Goal: Task Accomplishment & Management: Complete application form

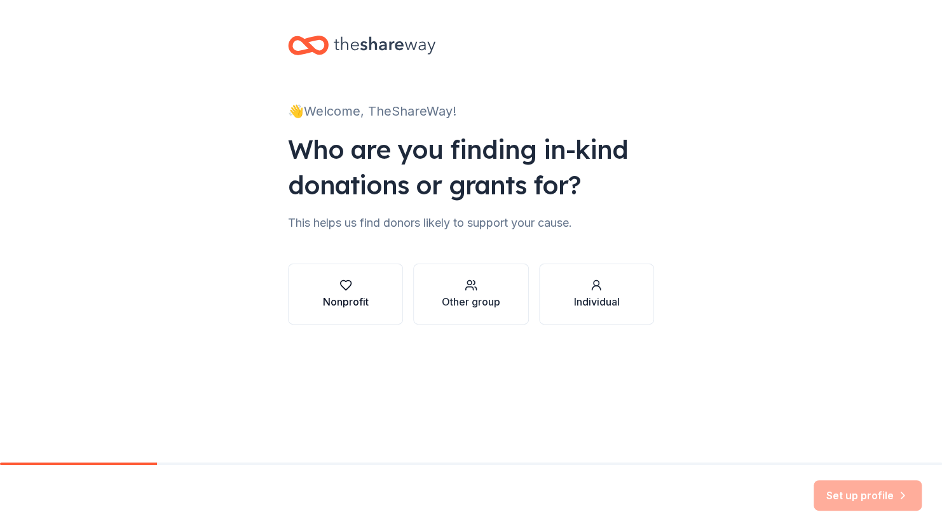
click at [352, 290] on div "button" at bounding box center [346, 285] width 46 height 13
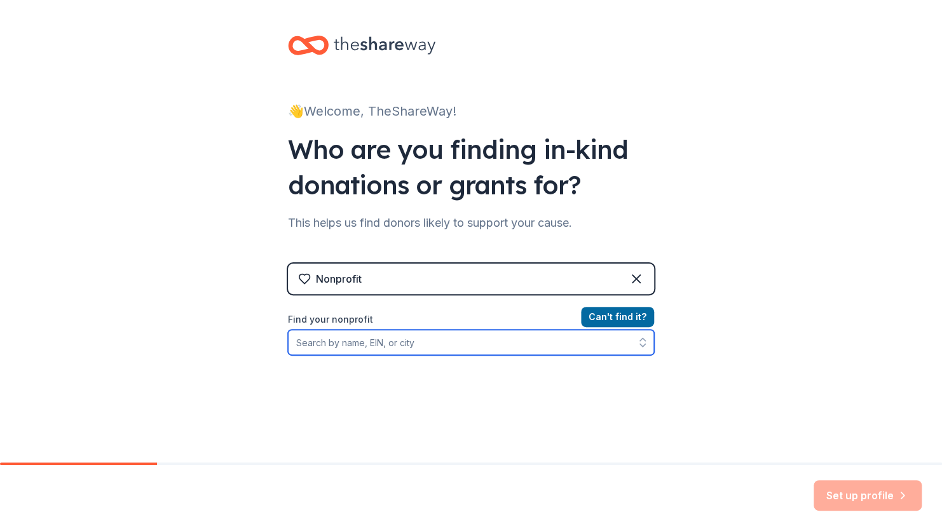
click at [336, 346] on input "Find your nonprofit" at bounding box center [471, 342] width 366 height 25
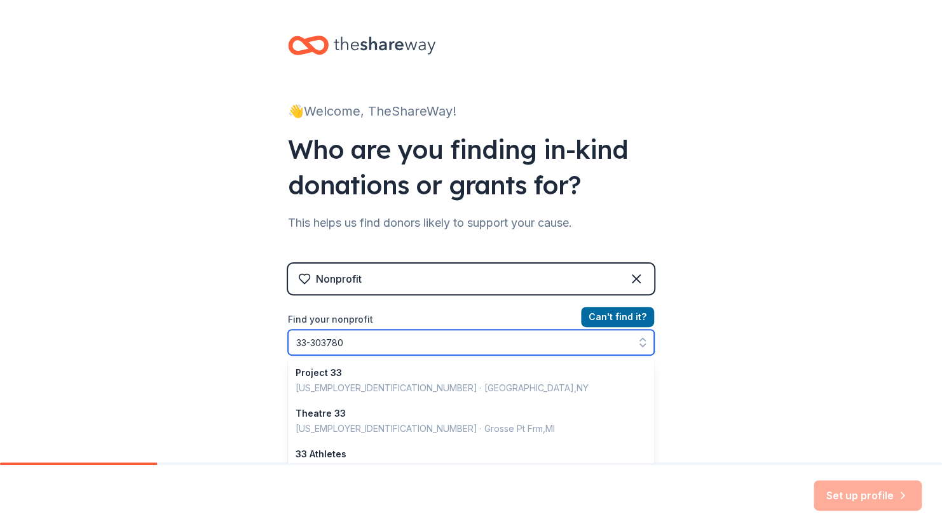
type input "[US_EMPLOYER_IDENTIFICATION_NUMBER]"
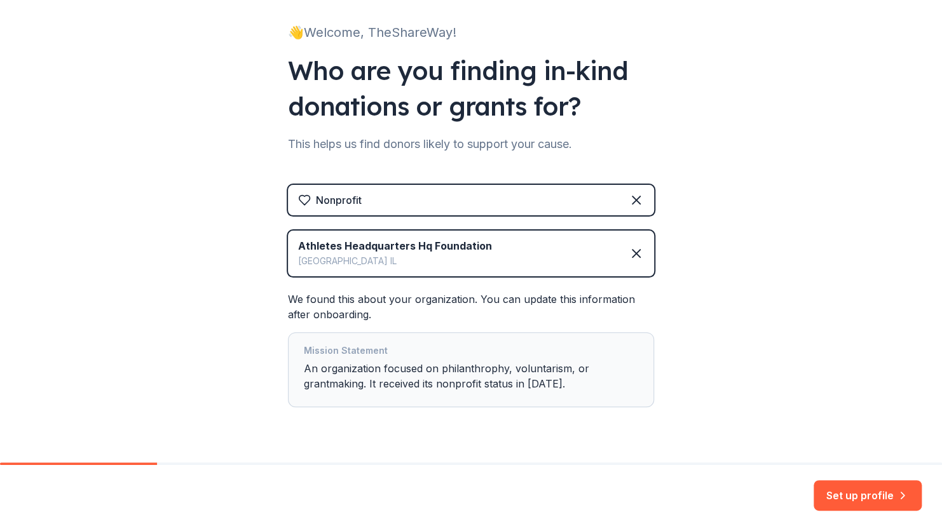
scroll to position [109, 0]
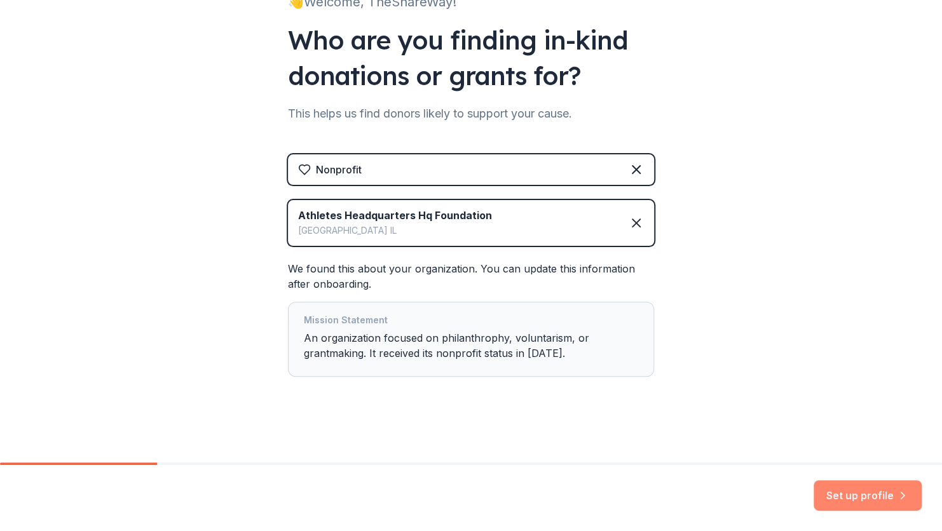
click at [895, 493] on button "Set up profile" at bounding box center [867, 495] width 108 height 31
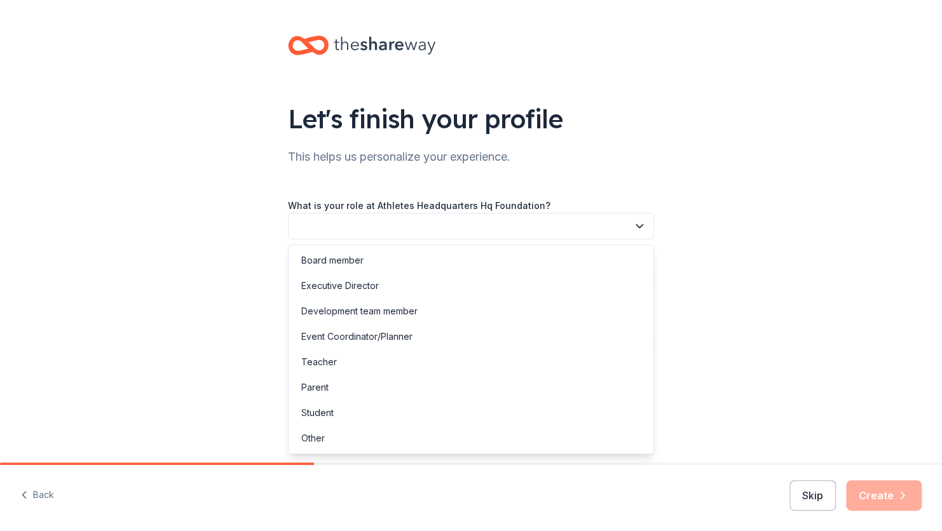
click at [641, 222] on icon "button" at bounding box center [639, 226] width 13 height 13
click at [468, 283] on div "Executive Director" at bounding box center [471, 285] width 360 height 25
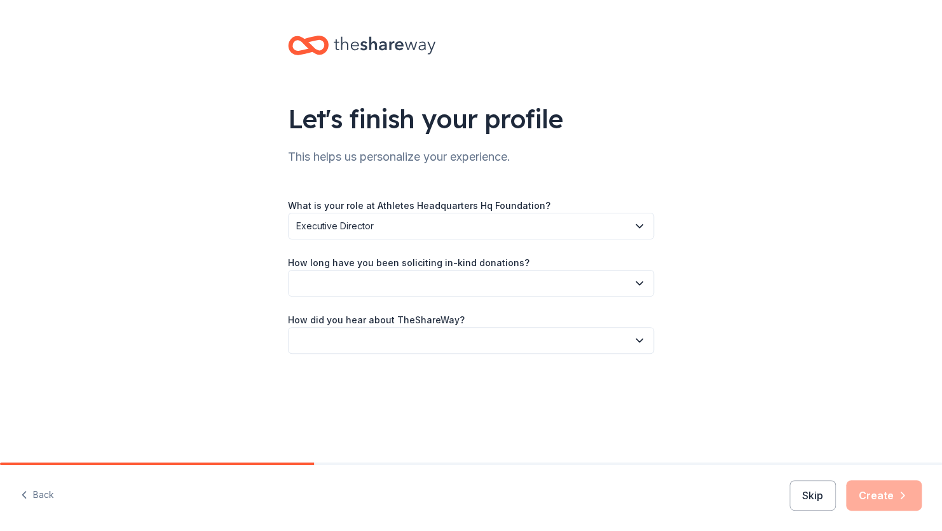
click at [637, 285] on icon "button" at bounding box center [639, 283] width 13 height 13
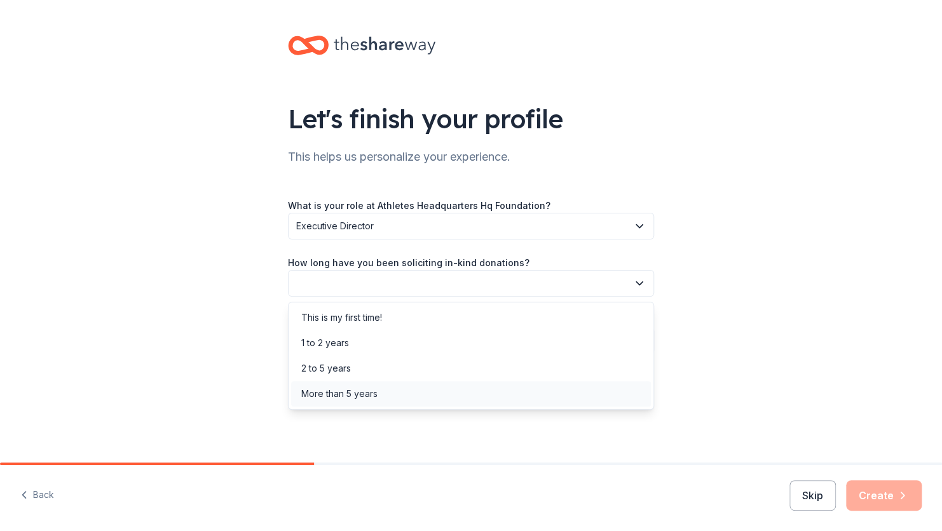
click at [406, 396] on div "More than 5 years" at bounding box center [471, 393] width 360 height 25
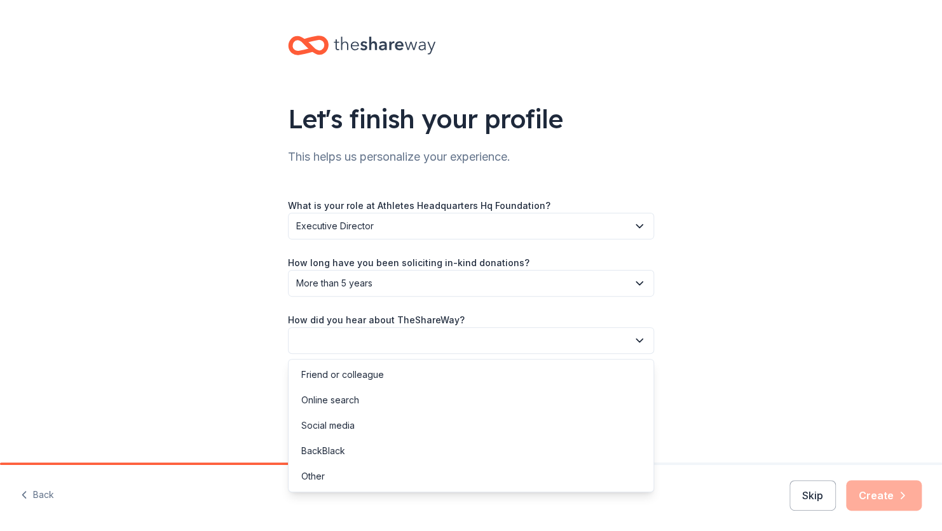
click at [637, 344] on icon "button" at bounding box center [639, 340] width 13 height 13
click at [408, 399] on div "Online search" at bounding box center [471, 400] width 360 height 25
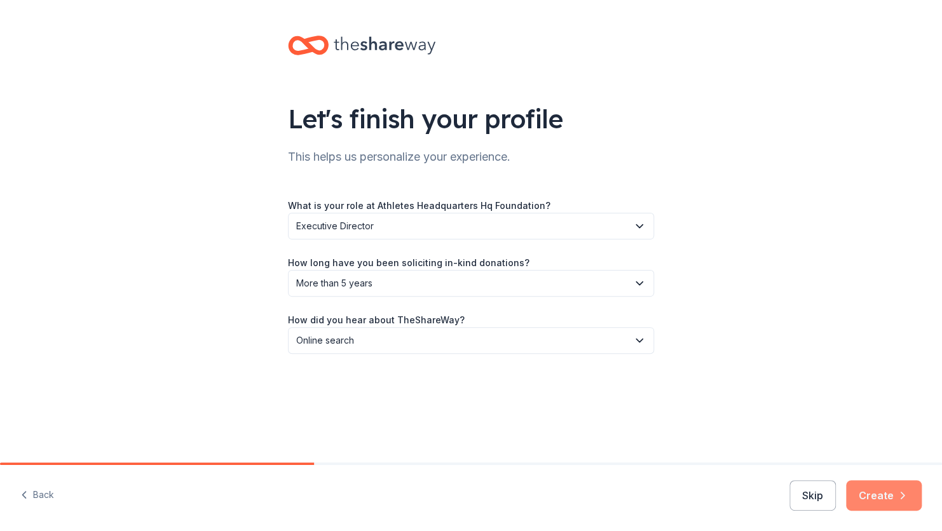
click at [885, 489] on button "Create" at bounding box center [884, 495] width 76 height 31
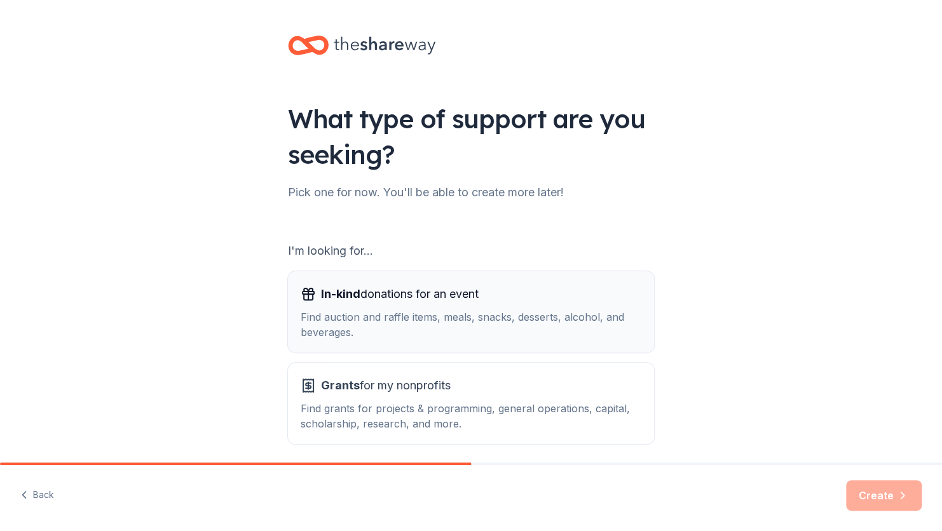
click at [409, 297] on span "In-kind donations for an event" at bounding box center [400, 294] width 158 height 20
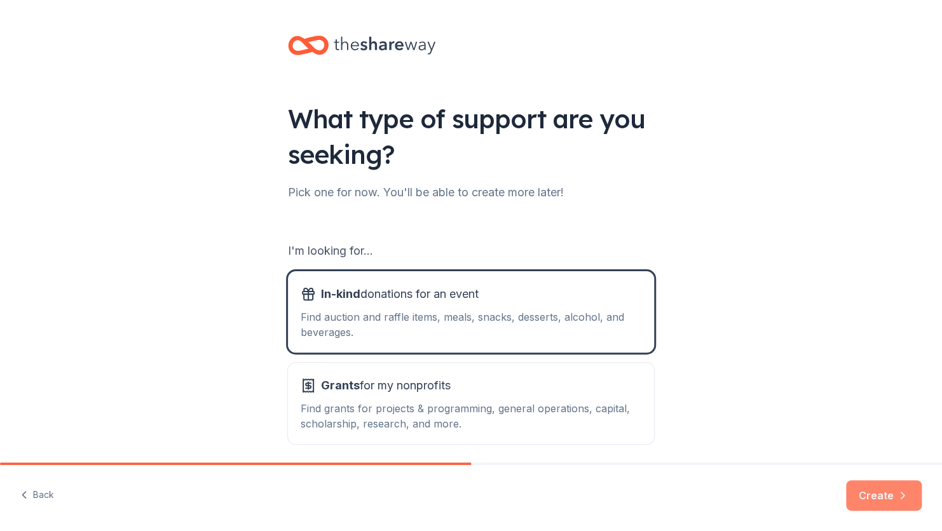
click at [898, 493] on icon "button" at bounding box center [902, 495] width 13 height 13
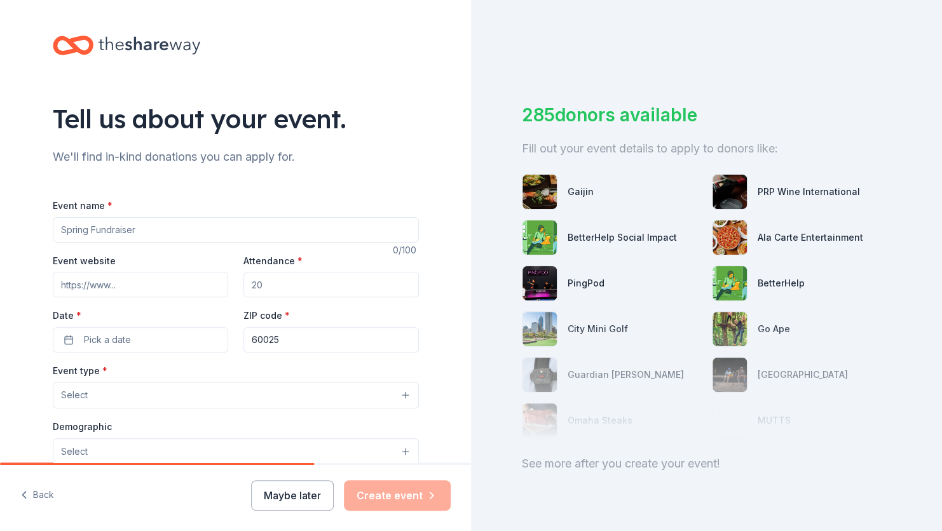
click at [65, 235] on input "Event name *" at bounding box center [236, 229] width 366 height 25
type input "Super Bowl Benefit Bash"
click at [118, 287] on input "Event website" at bounding box center [140, 284] width 175 height 25
type input "www.ahqfoundation.org"
click at [258, 287] on input "Attendance *" at bounding box center [330, 284] width 175 height 25
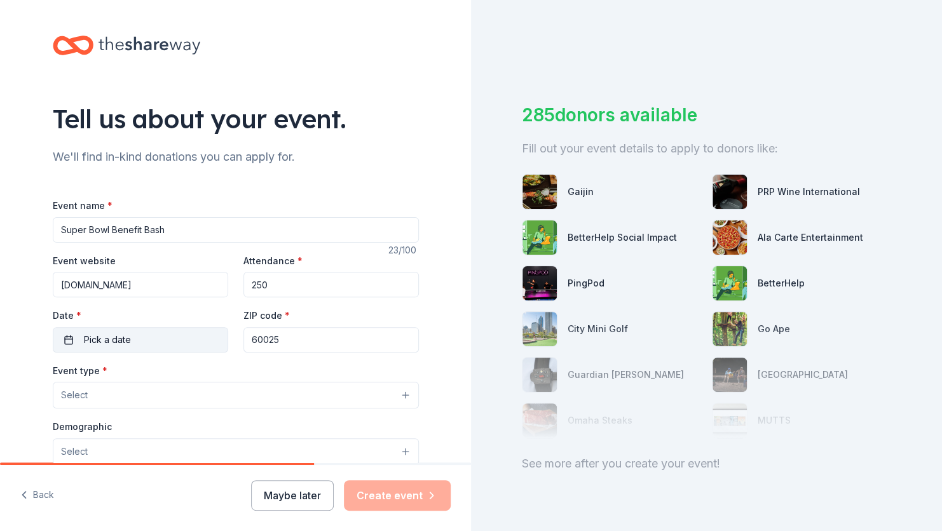
type input "250"
click at [120, 337] on span "Pick a date" at bounding box center [107, 339] width 47 height 15
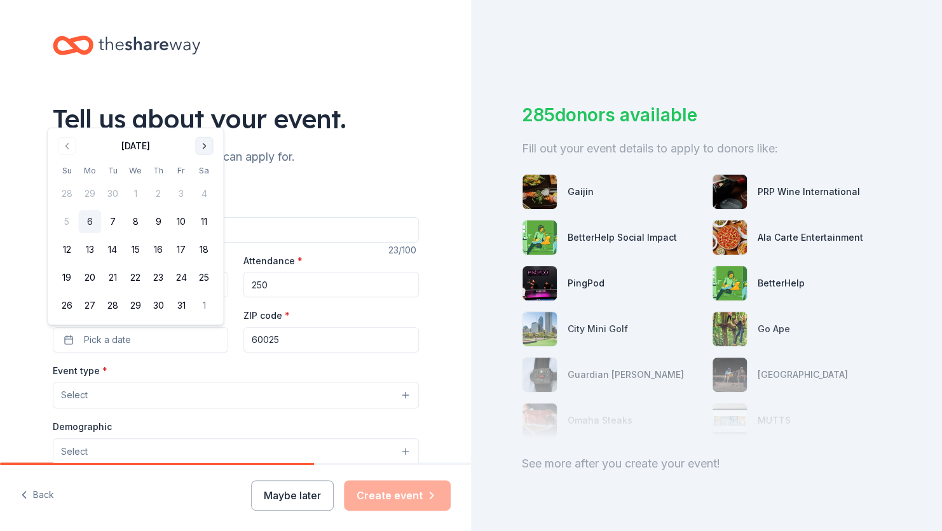
click at [209, 145] on button "Go to next month" at bounding box center [204, 146] width 18 height 18
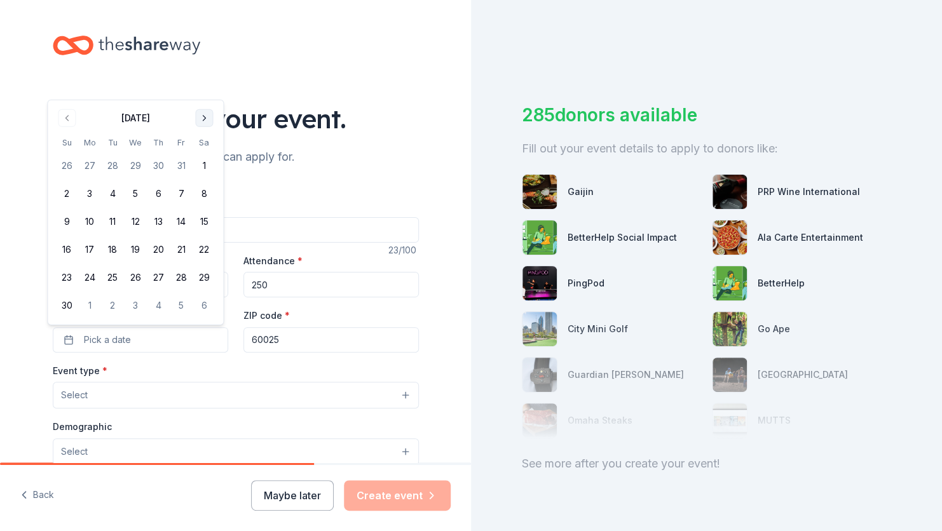
click at [209, 145] on th "Sa" at bounding box center [204, 142] width 23 height 13
click at [207, 123] on button "Go to next month" at bounding box center [204, 118] width 18 height 18
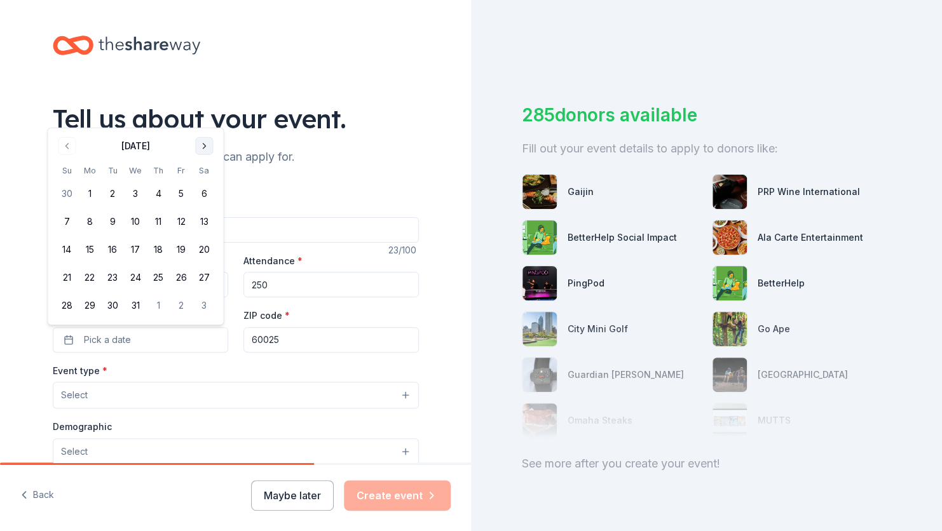
click at [201, 143] on button "Go to next month" at bounding box center [204, 146] width 18 height 18
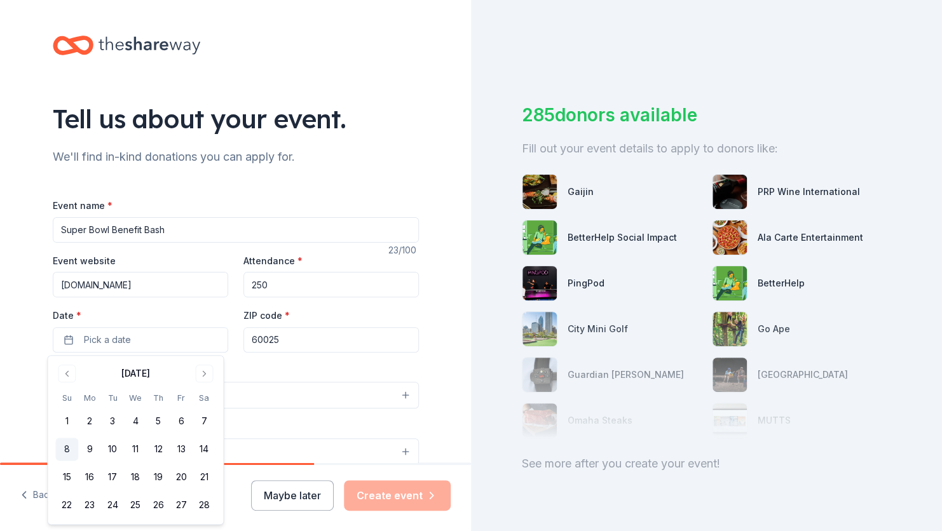
click at [67, 450] on button "8" at bounding box center [66, 449] width 23 height 23
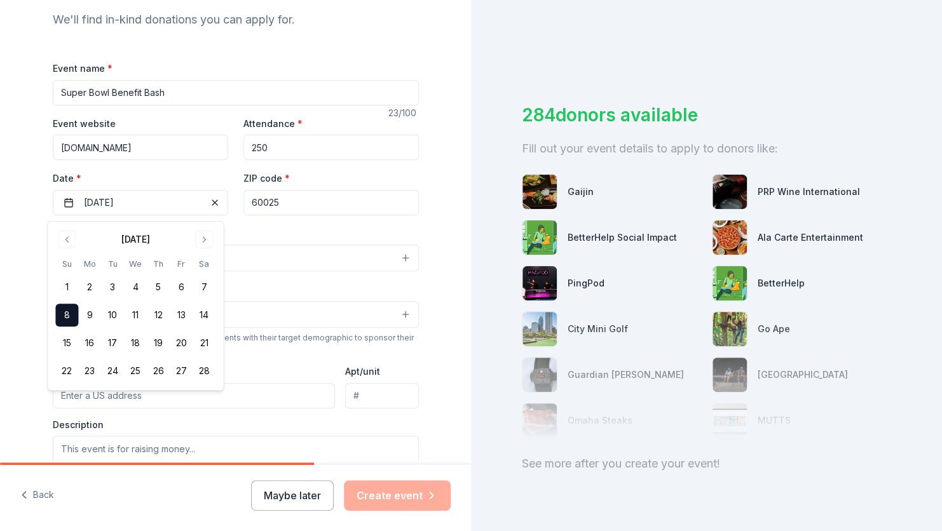
scroll to position [139, 0]
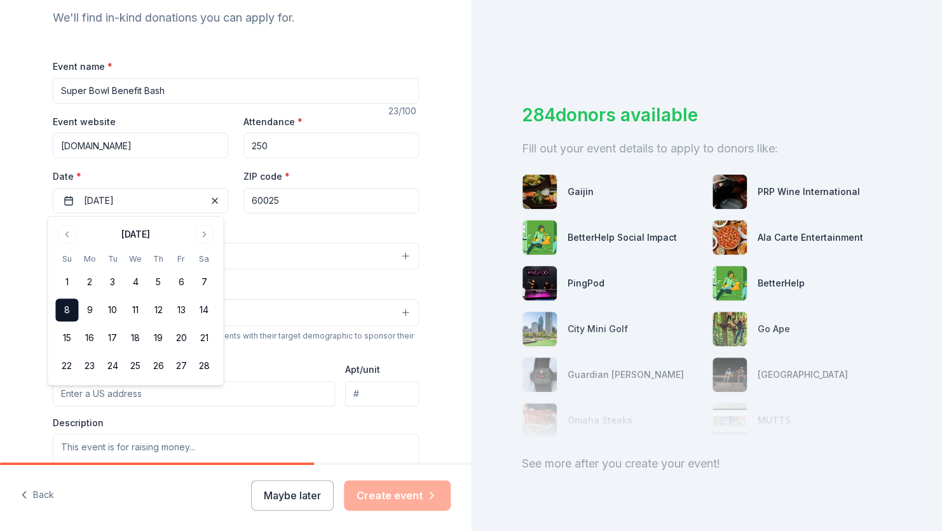
click at [414, 220] on div "Tell us about your event. We'll find in-kind donations you can apply for. Event…" at bounding box center [235, 284] width 407 height 846
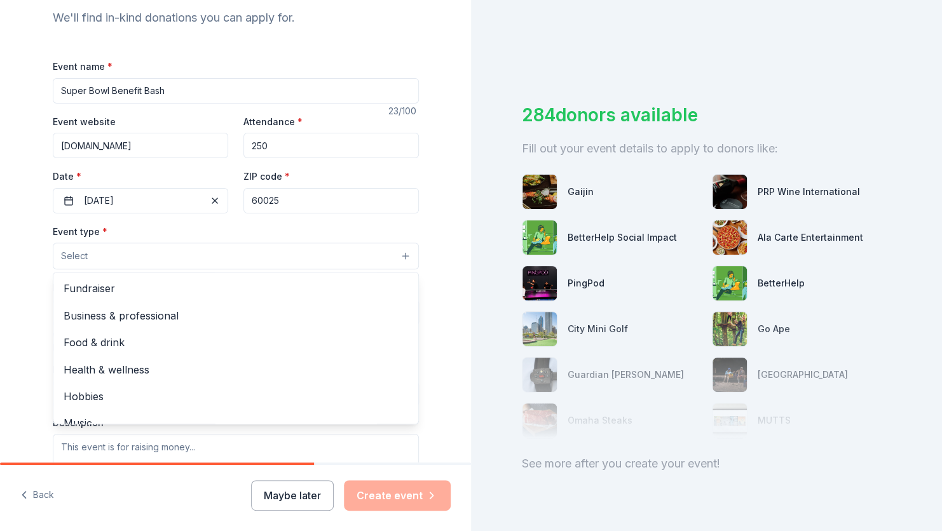
click at [400, 250] on button "Select" at bounding box center [236, 256] width 366 height 27
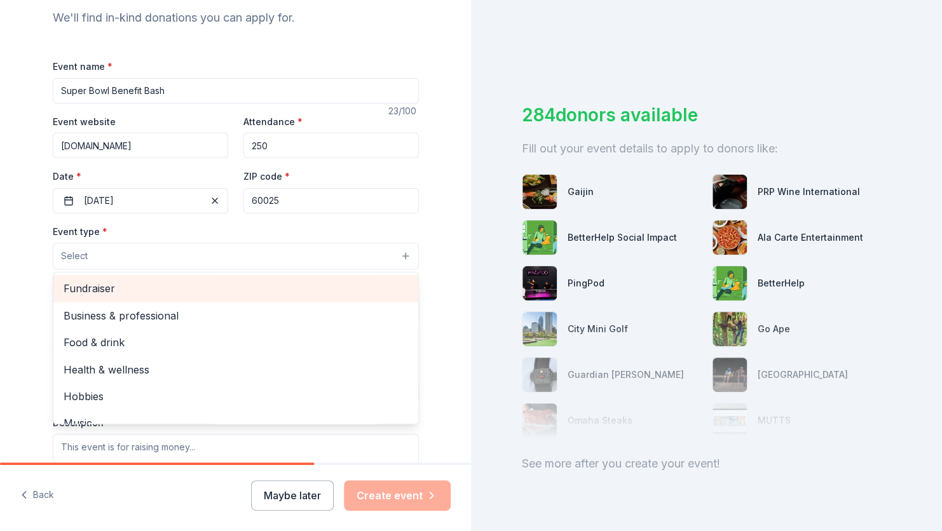
click at [276, 292] on span "Fundraiser" at bounding box center [236, 288] width 344 height 17
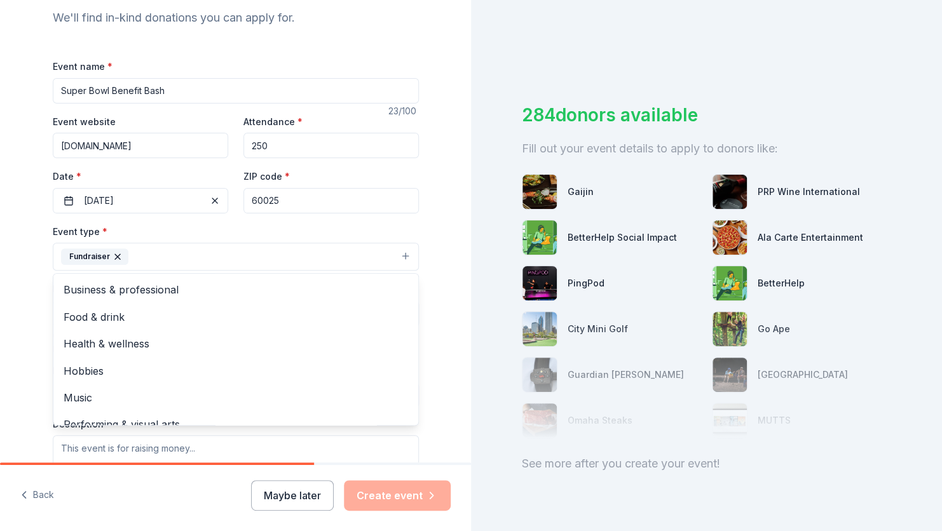
click at [411, 216] on div "Event name * Super Bowl Benefit Bash 23 /100 Event website www.ahqfoundation.or…" at bounding box center [236, 352] width 366 height 588
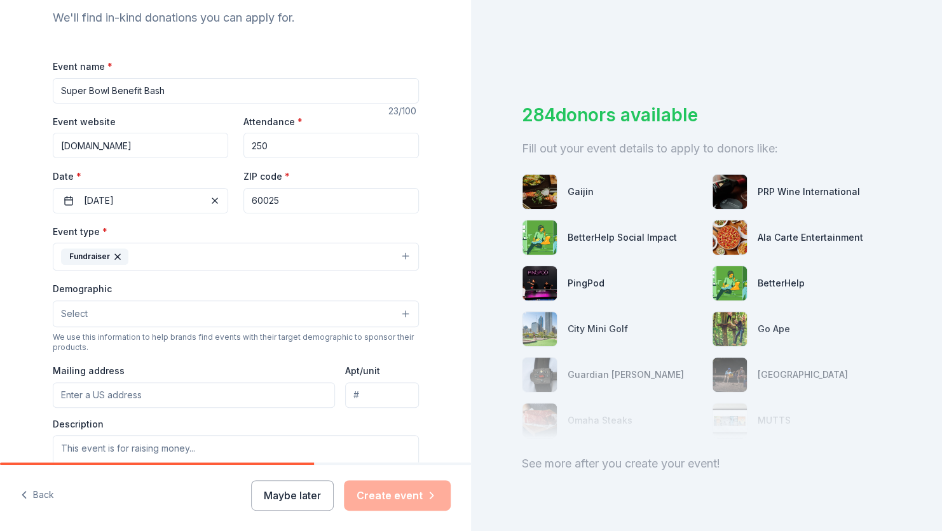
click at [397, 310] on button "Select" at bounding box center [236, 314] width 366 height 27
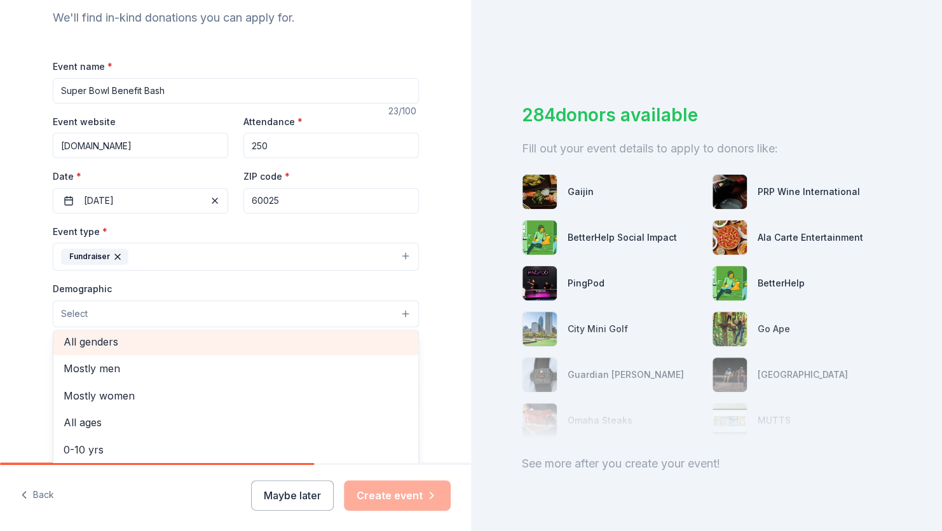
scroll to position [2, 0]
click at [221, 345] on span "All genders" at bounding box center [236, 344] width 344 height 17
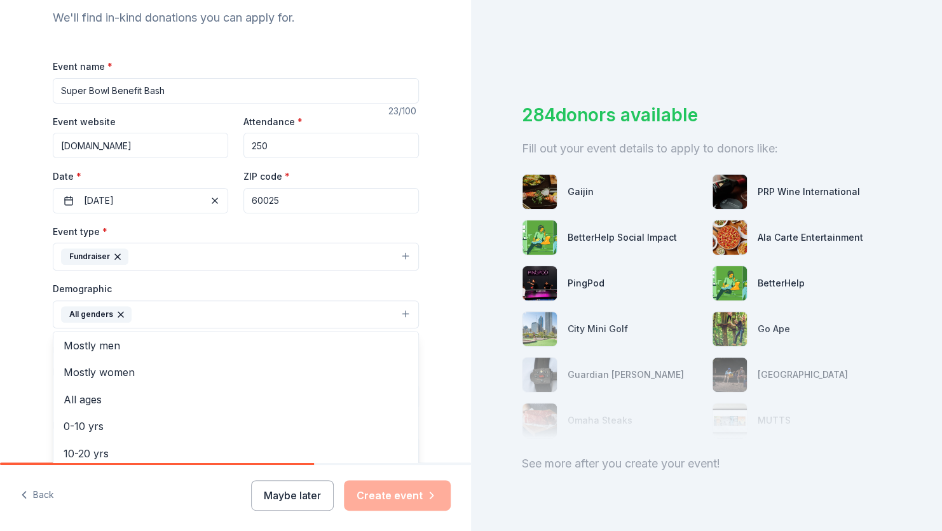
click at [436, 261] on div "Tell us about your event. We'll find in-kind donations you can apply for. Event…" at bounding box center [235, 285] width 471 height 848
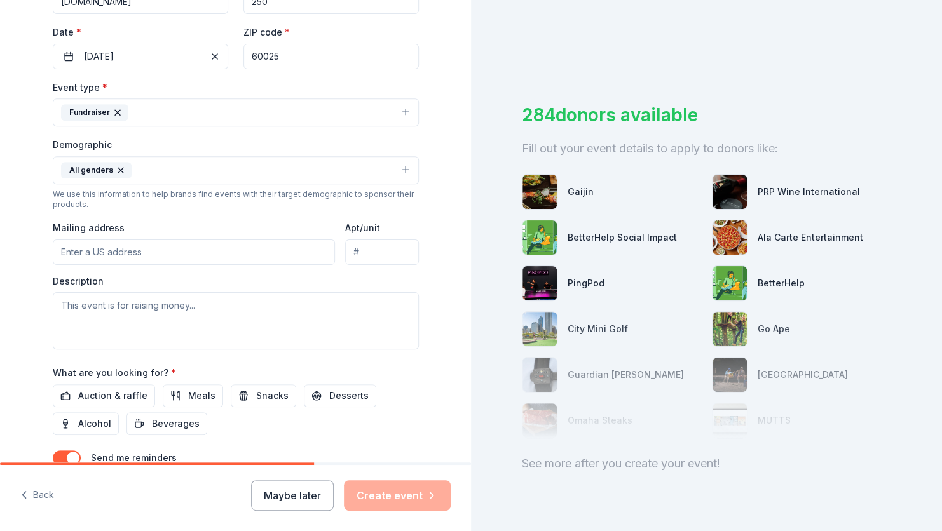
scroll to position [287, 0]
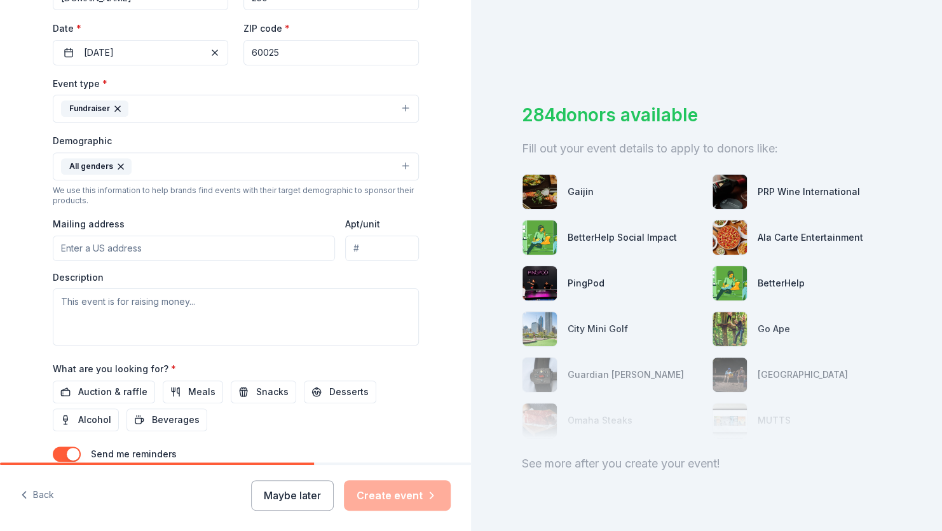
click at [142, 246] on input "Mailing address" at bounding box center [194, 248] width 283 height 25
type input "Schaumburg Club @ Wintrust Stadium"
type input "1999 South Springinsguth Road"
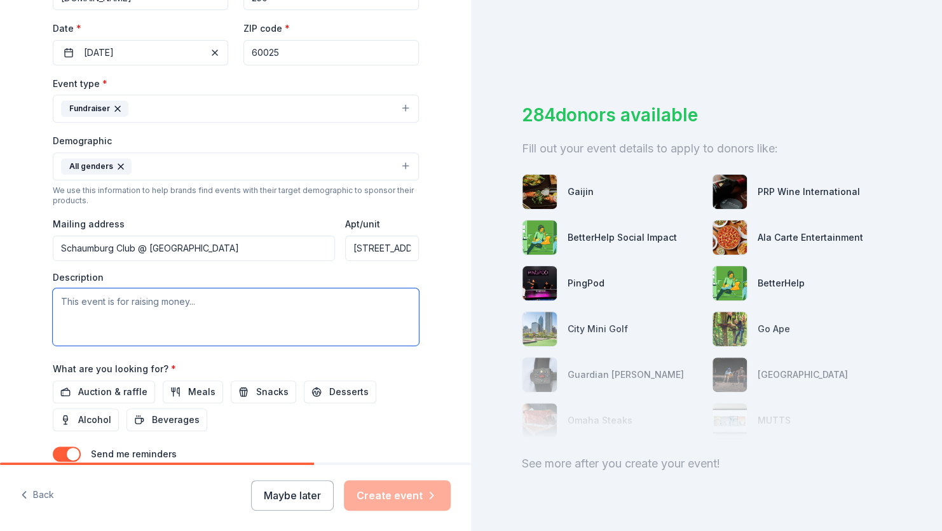
click at [200, 303] on textarea at bounding box center [236, 317] width 366 height 57
click at [199, 303] on textarea at bounding box center [236, 317] width 366 height 57
click at [192, 299] on textarea at bounding box center [236, 317] width 366 height 57
click at [336, 300] on textarea "Our Benefit will raise funds to fill the gap for kids to participate in" at bounding box center [236, 317] width 366 height 57
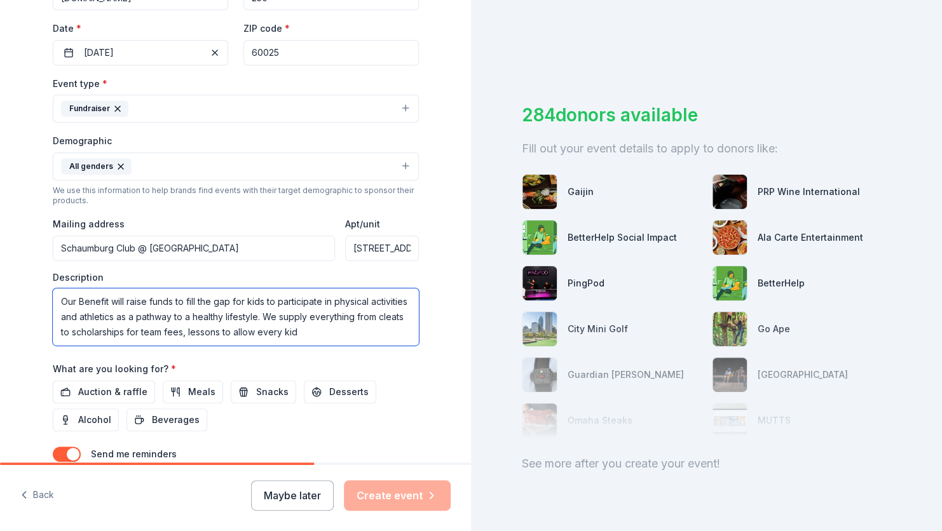
click at [298, 328] on textarea "Our Benefit will raise funds to fill the gap for kids to participate in physica…" at bounding box center [236, 317] width 366 height 57
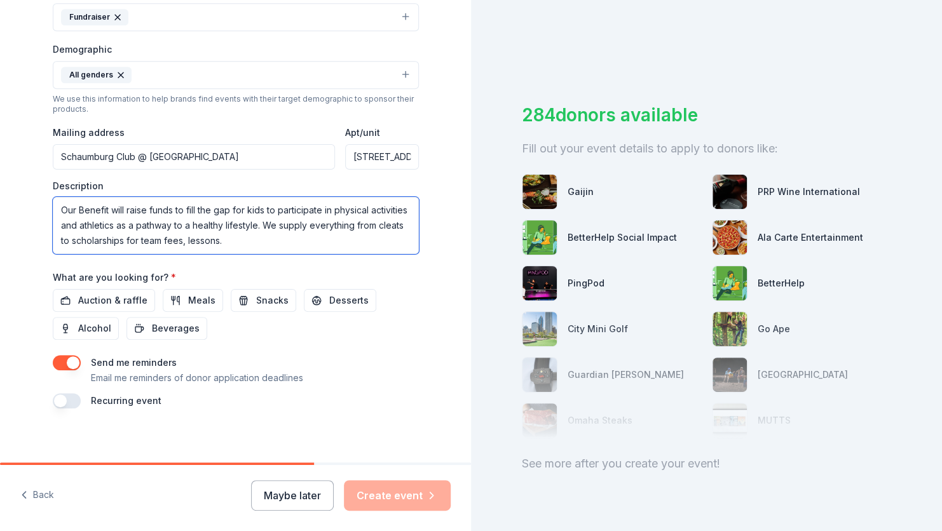
scroll to position [381, 0]
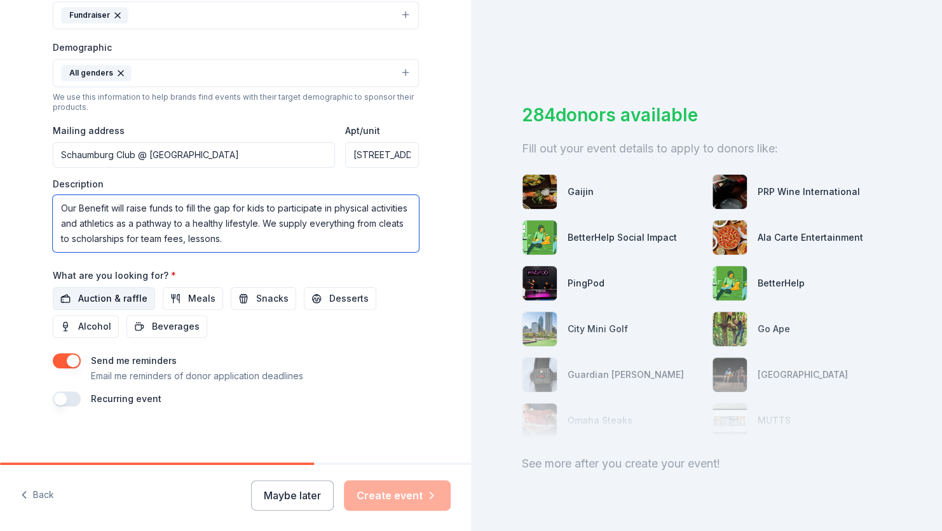
type textarea "Our Benefit will raise funds to fill the gap for kids to participate in physica…"
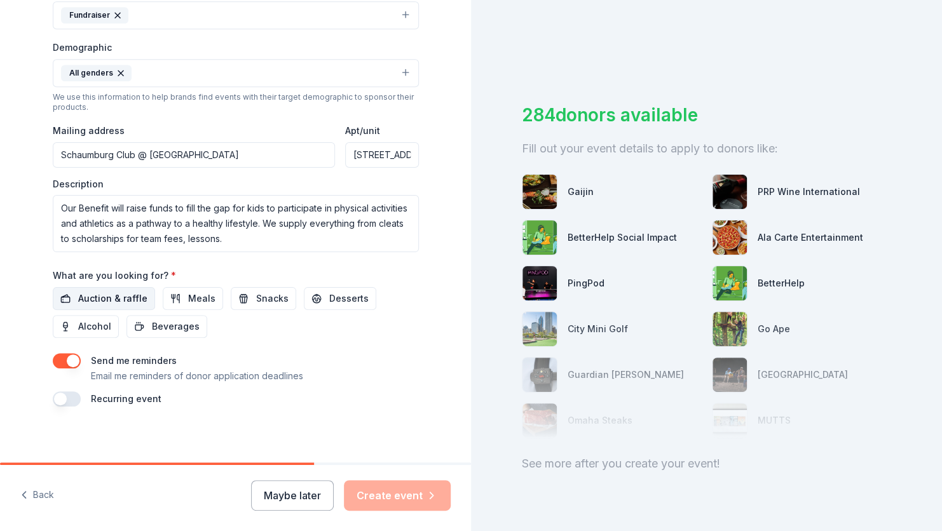
click at [116, 288] on button "Auction & raffle" at bounding box center [104, 298] width 102 height 23
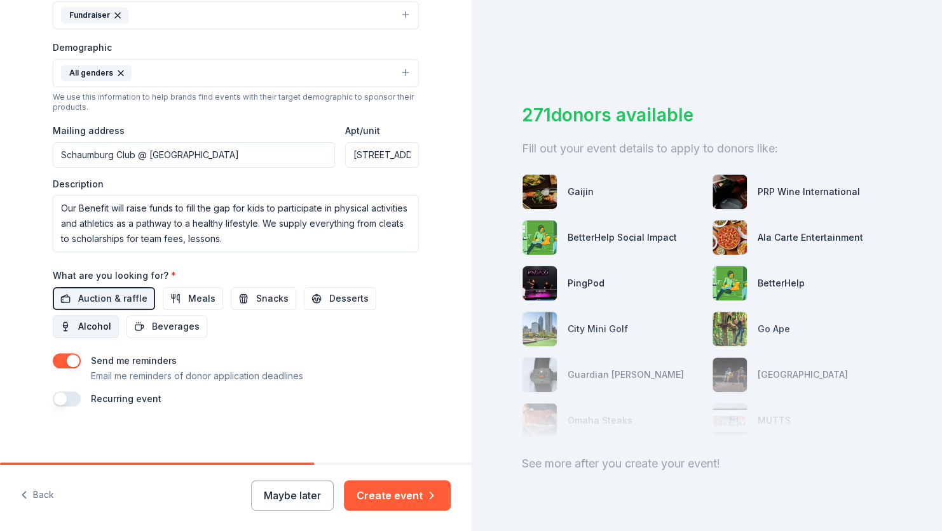
click at [85, 328] on span "Alcohol" at bounding box center [94, 326] width 33 height 15
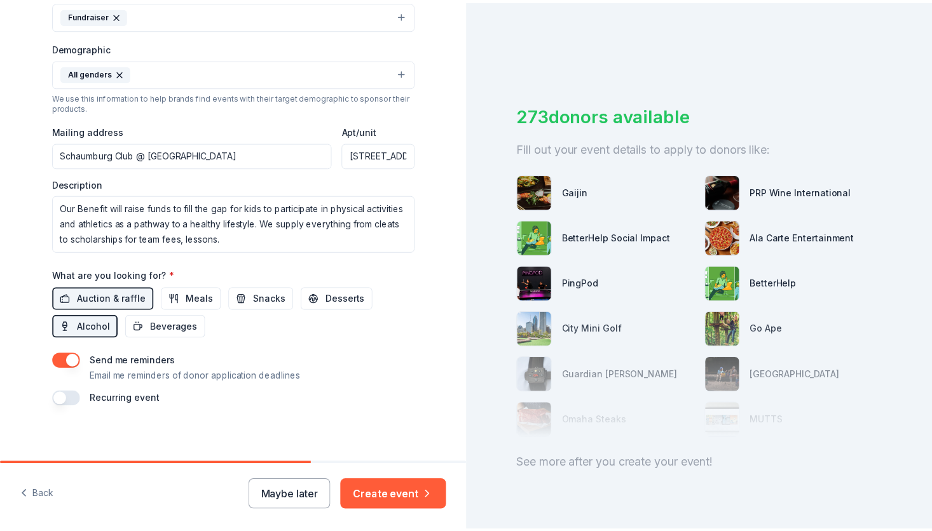
scroll to position [385, 0]
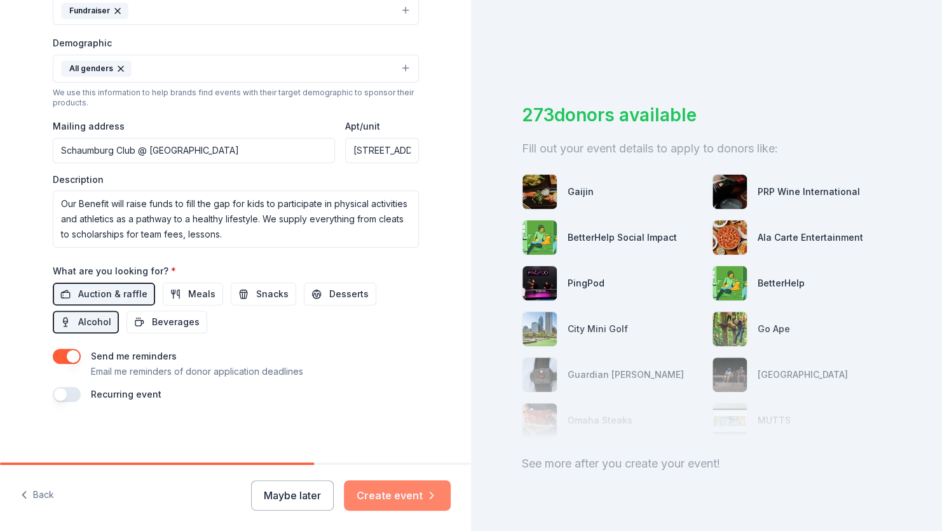
click at [421, 494] on button "Create event" at bounding box center [397, 495] width 107 height 31
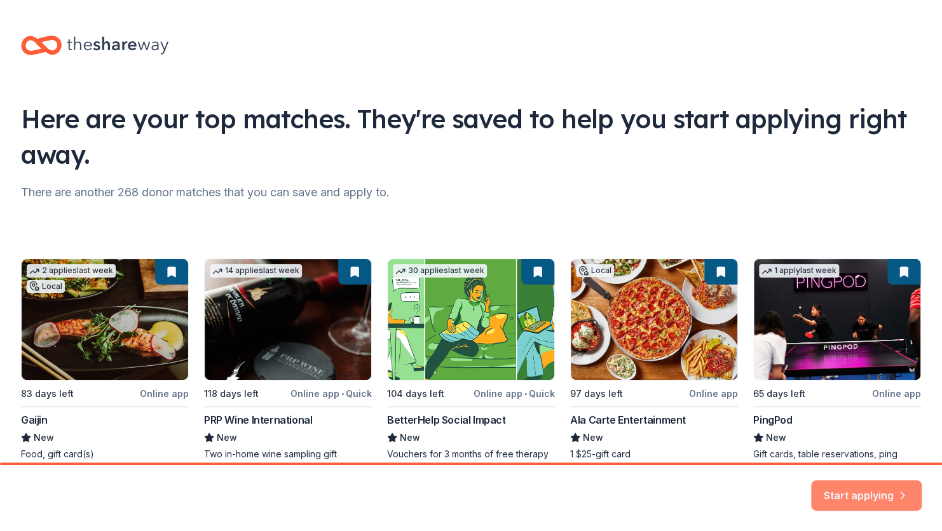
click at [864, 496] on button "Start applying" at bounding box center [866, 489] width 111 height 31
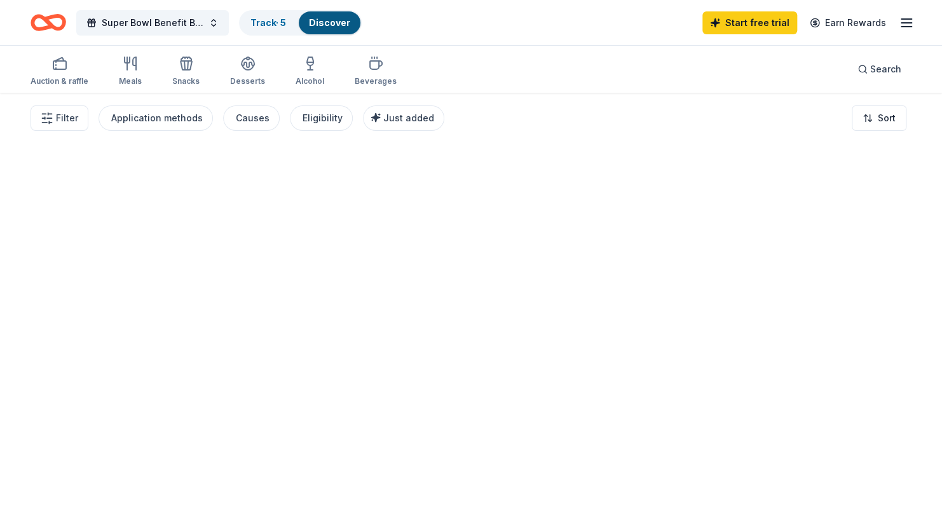
click at [893, 489] on div at bounding box center [471, 312] width 942 height 439
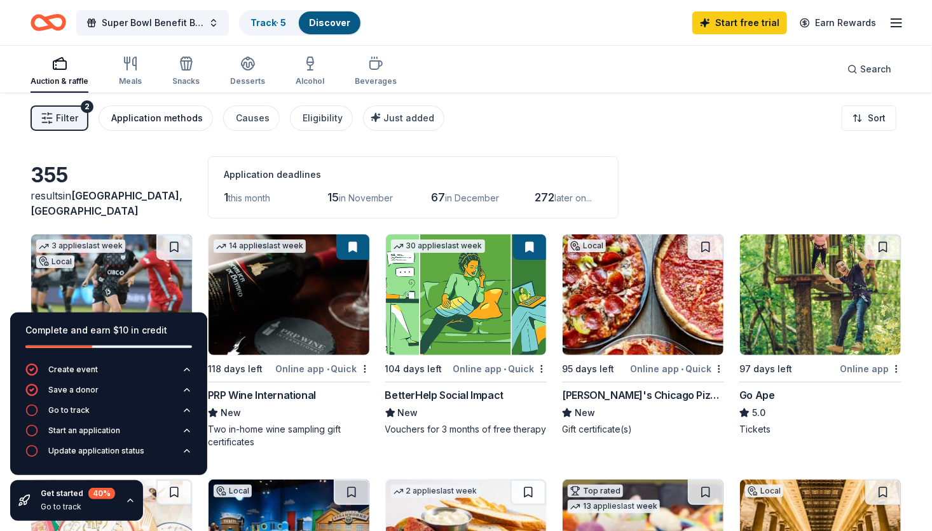
click at [149, 119] on div "Application methods" at bounding box center [157, 118] width 92 height 15
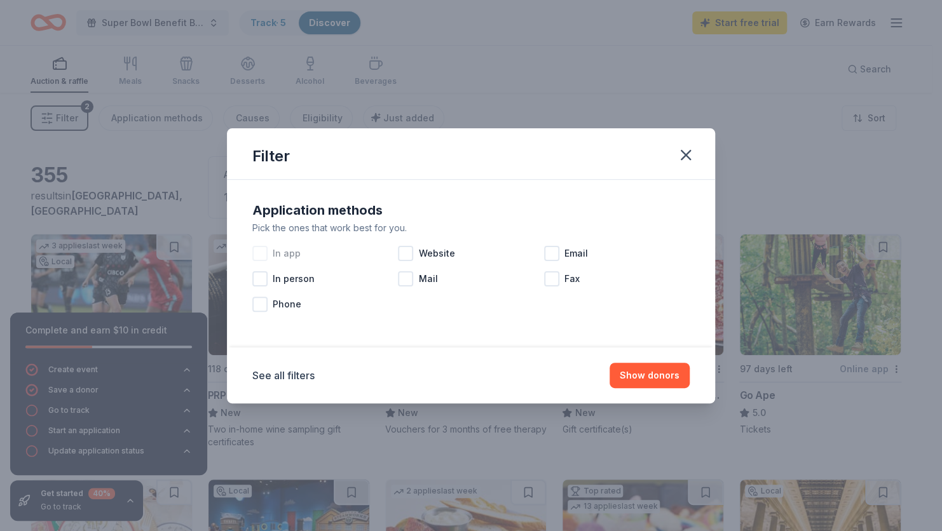
click at [258, 252] on div at bounding box center [259, 253] width 15 height 15
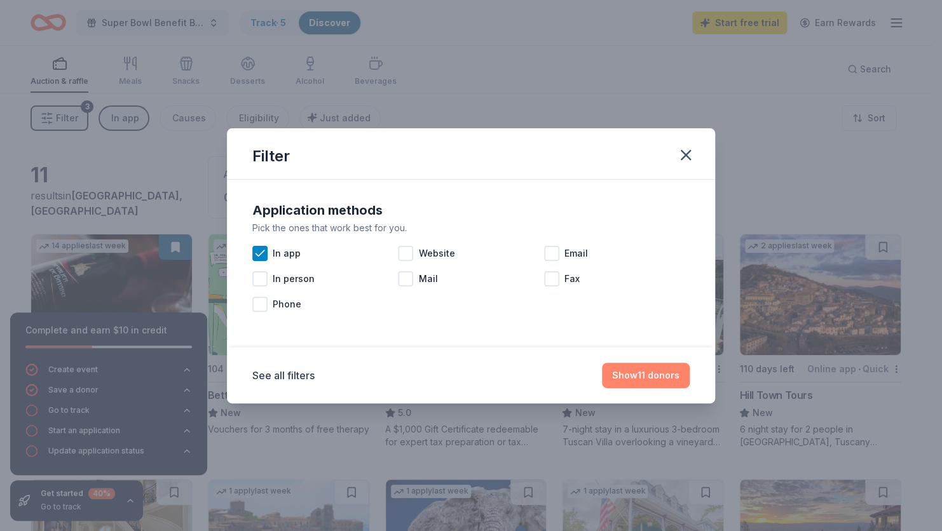
click at [647, 375] on button "Show 11 donors" at bounding box center [646, 375] width 88 height 25
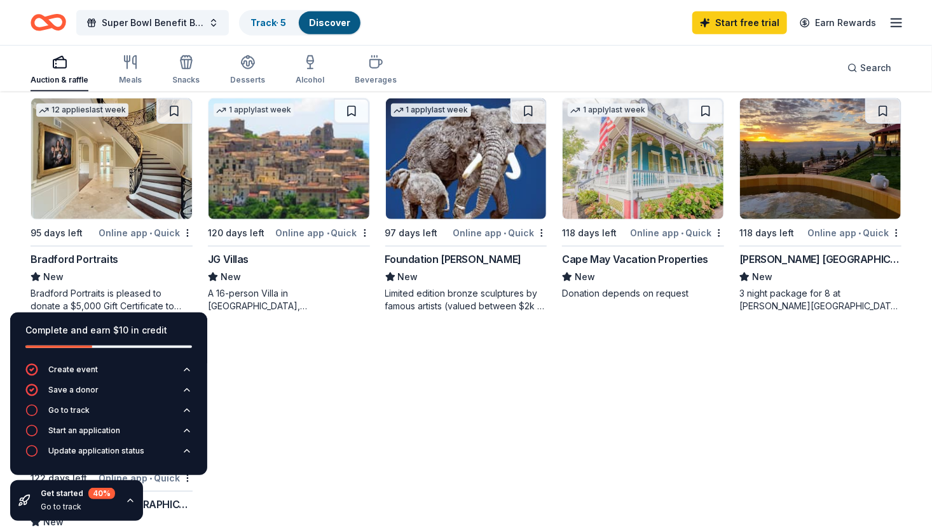
scroll to position [386, 0]
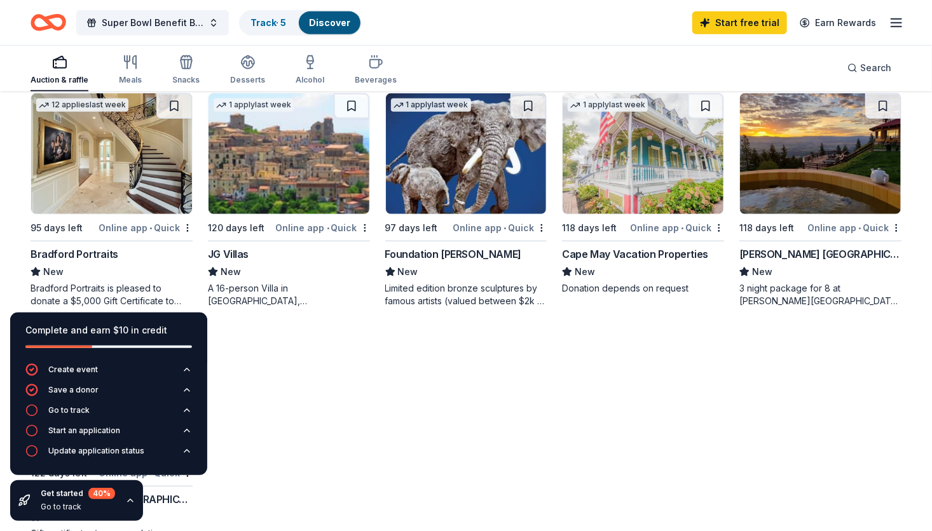
click at [433, 252] on div "Foundation Michelangelo" at bounding box center [453, 254] width 136 height 15
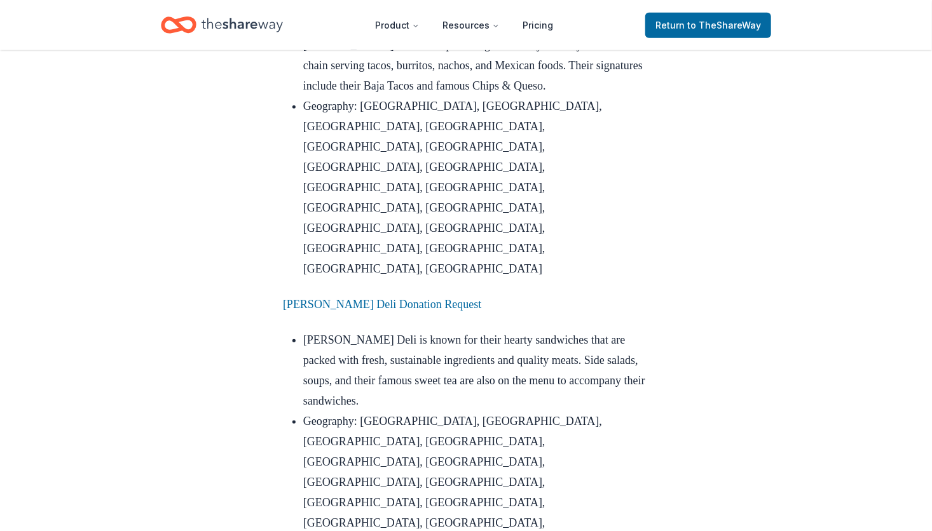
scroll to position [2691, 0]
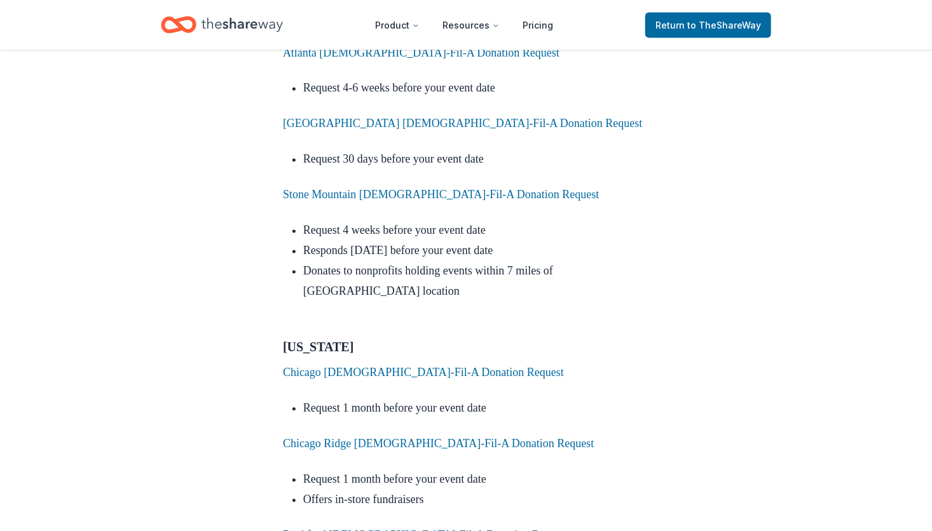
scroll to position [3432, 0]
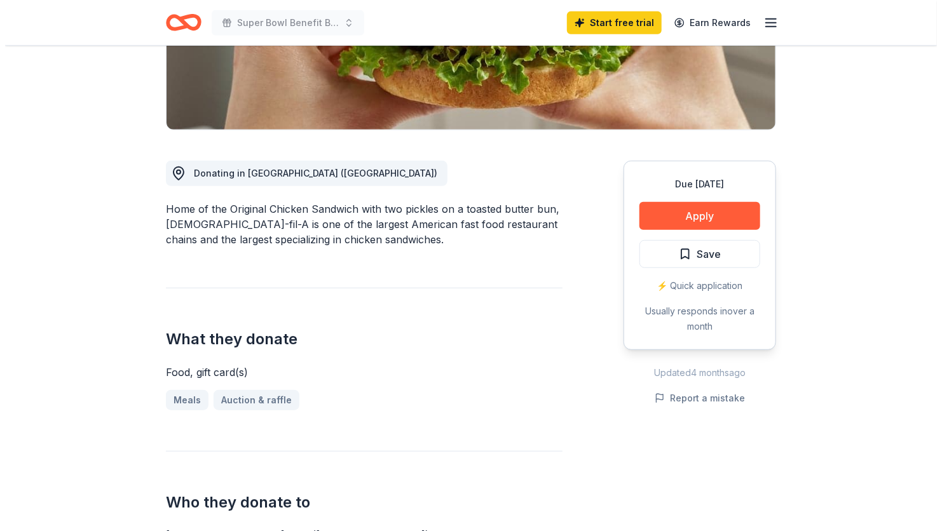
scroll to position [376, 0]
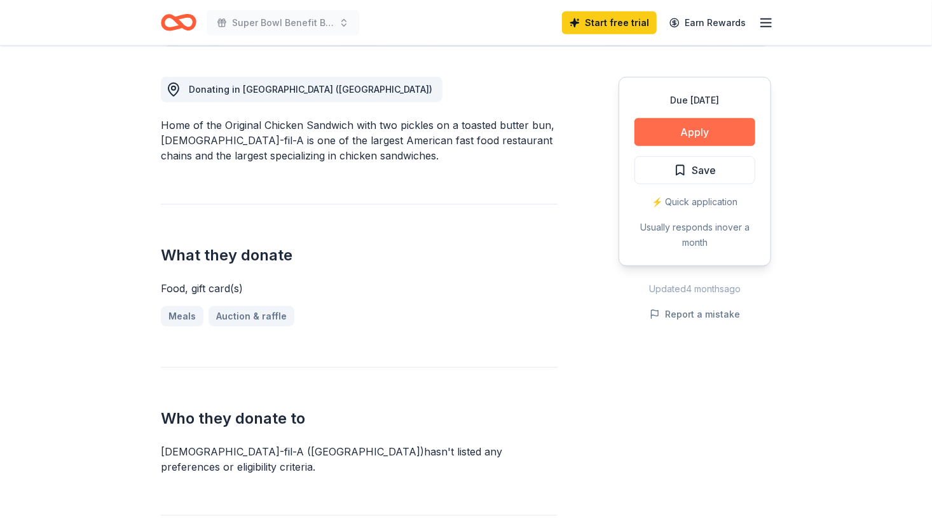
click at [709, 118] on button "Apply" at bounding box center [694, 132] width 121 height 28
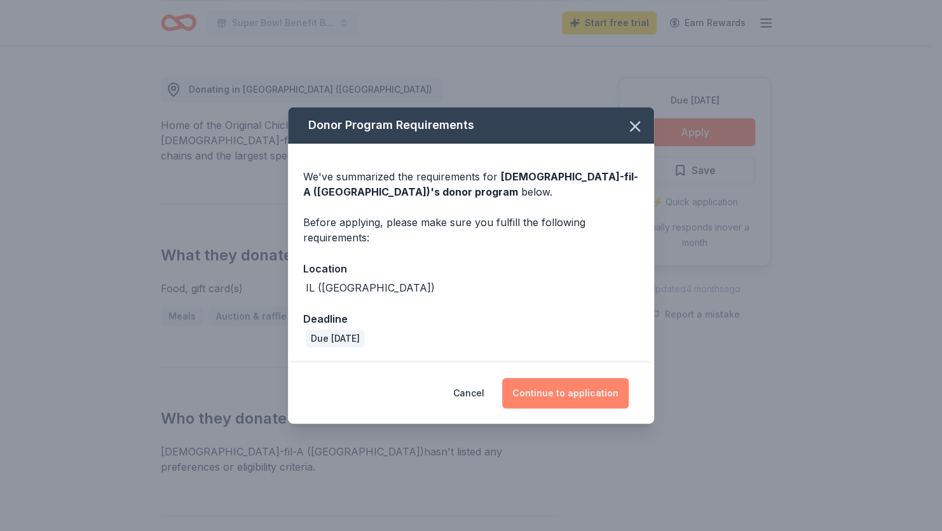
click at [561, 395] on button "Continue to application" at bounding box center [565, 393] width 126 height 31
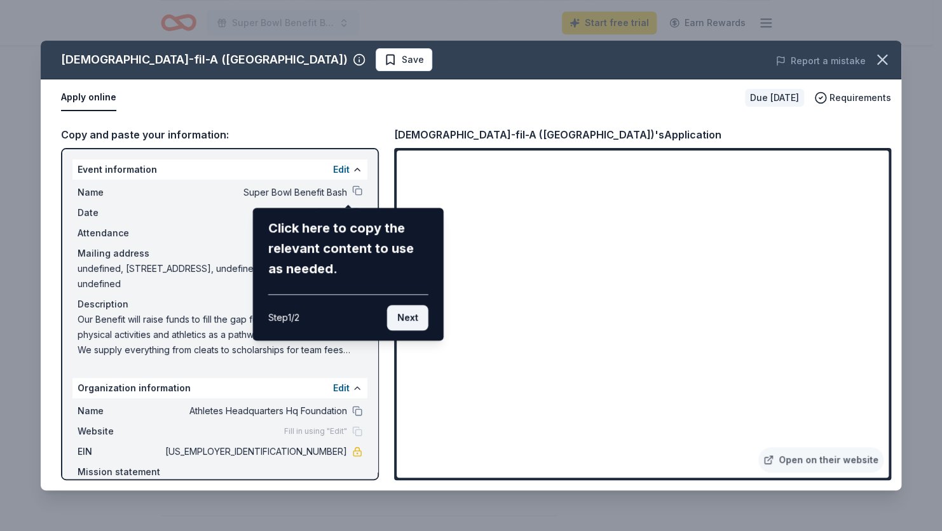
click at [416, 316] on button "Next" at bounding box center [407, 317] width 41 height 25
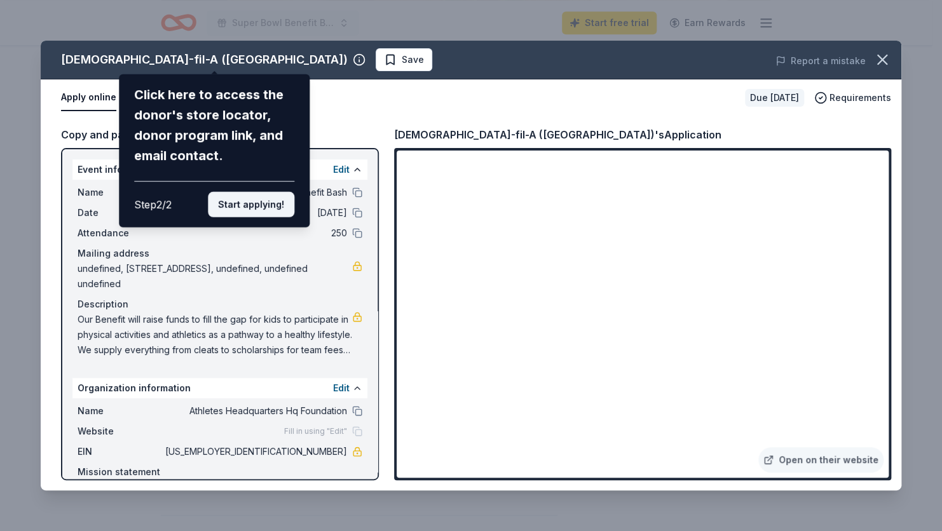
click at [265, 203] on button "Start applying!" at bounding box center [251, 204] width 86 height 25
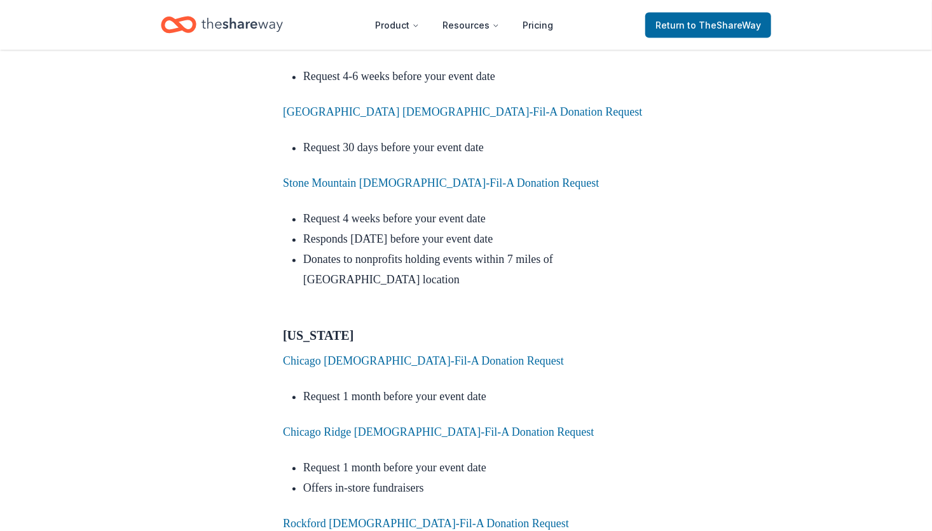
scroll to position [3497, 0]
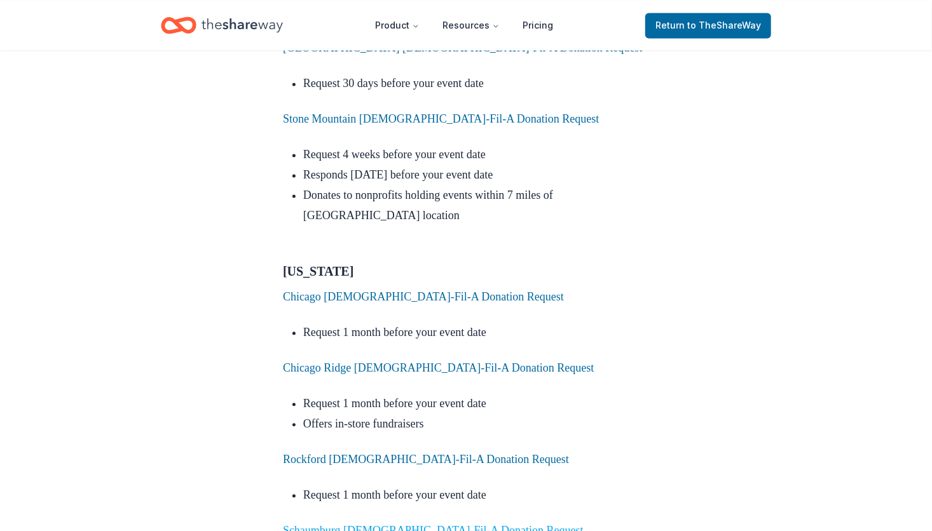
click at [419, 524] on link "Schaumburg [DEMOGRAPHIC_DATA]-Fil-A Donation Request" at bounding box center [433, 530] width 301 height 13
click at [416, 524] on link "Schaumburg [DEMOGRAPHIC_DATA]-Fil-A Donation Request" at bounding box center [433, 530] width 301 height 13
click at [330, 524] on link "Schaumburg [DEMOGRAPHIC_DATA]-Fil-A Donation Request" at bounding box center [433, 530] width 301 height 13
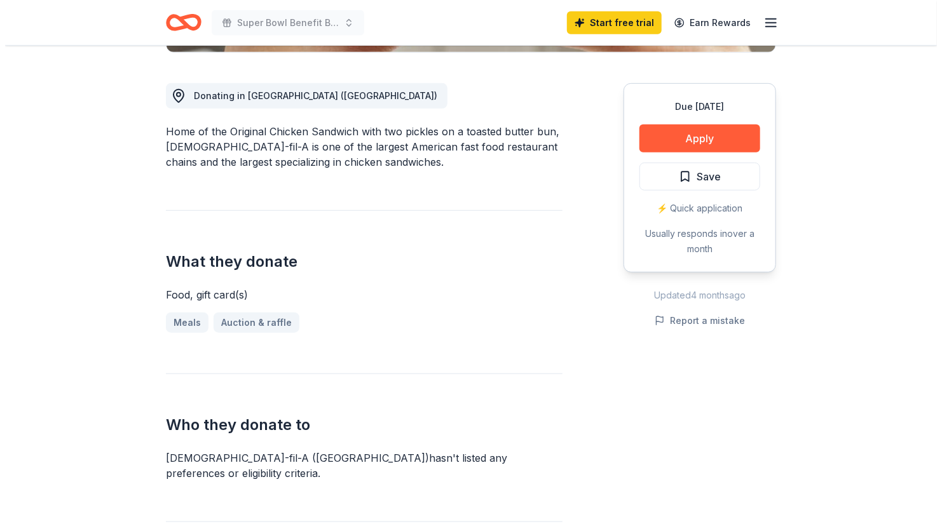
scroll to position [364, 0]
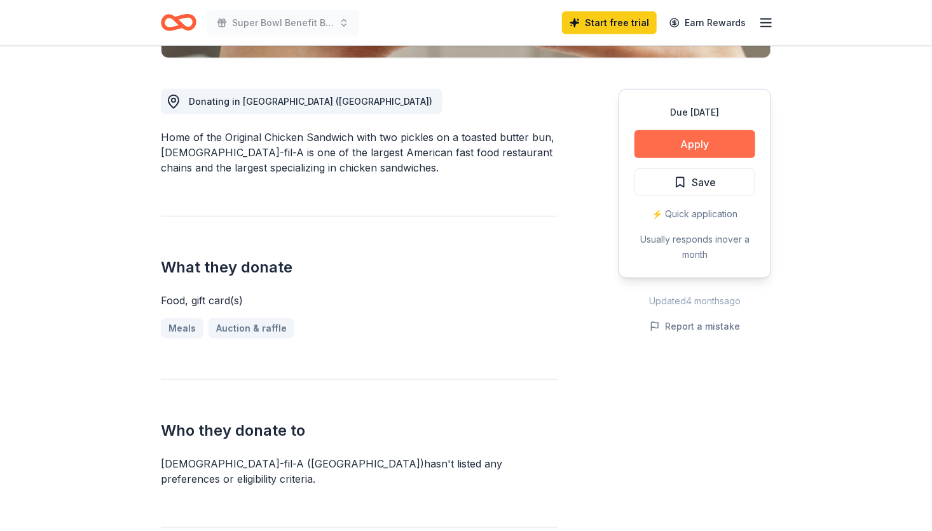
click at [705, 130] on button "Apply" at bounding box center [694, 144] width 121 height 28
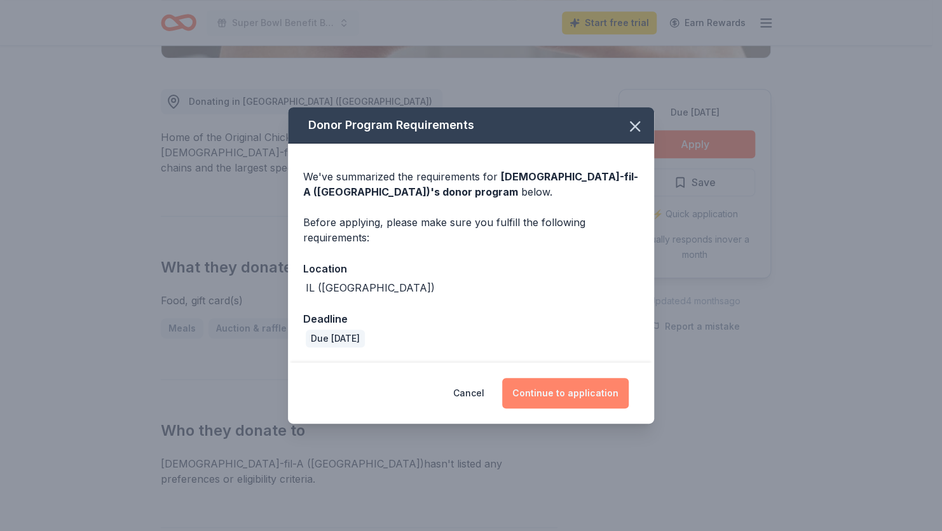
click at [562, 392] on button "Continue to application" at bounding box center [565, 393] width 126 height 31
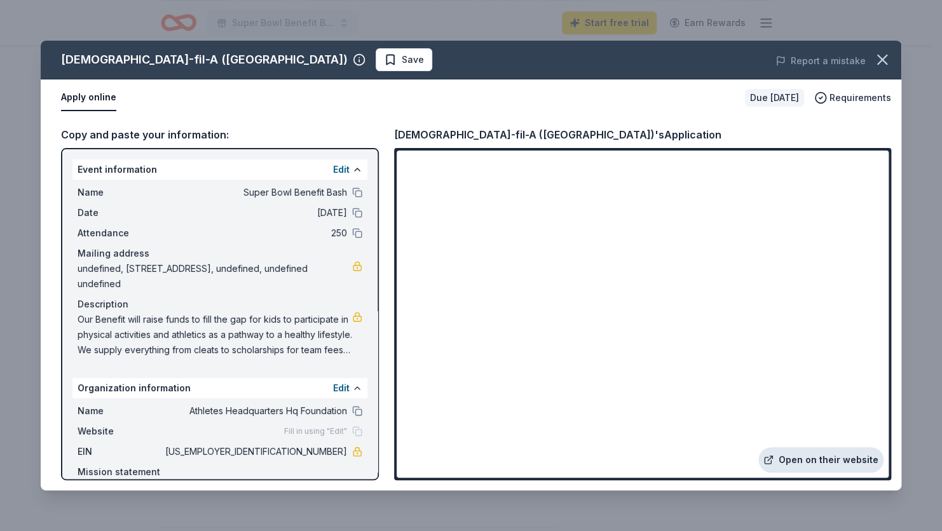
click at [826, 458] on link "Open on their website" at bounding box center [820, 459] width 125 height 25
